Goal: Information Seeking & Learning: Learn about a topic

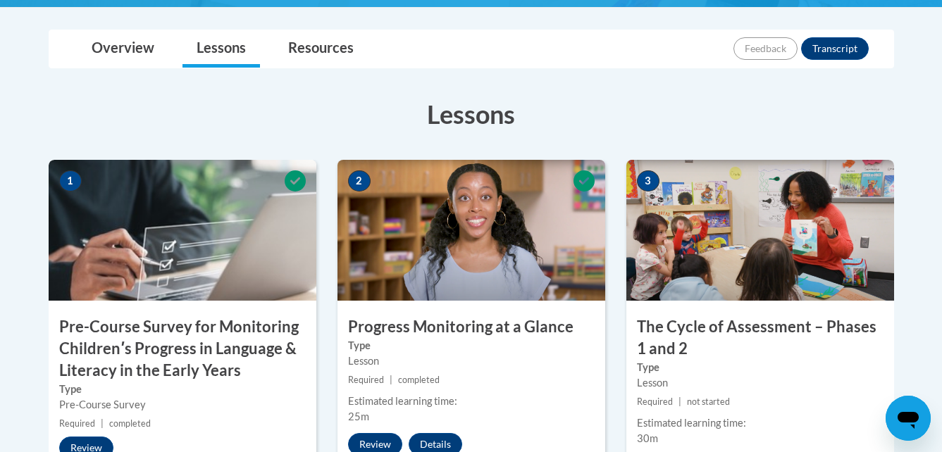
scroll to position [340, 0]
